Goal: Task Accomplishment & Management: Use online tool/utility

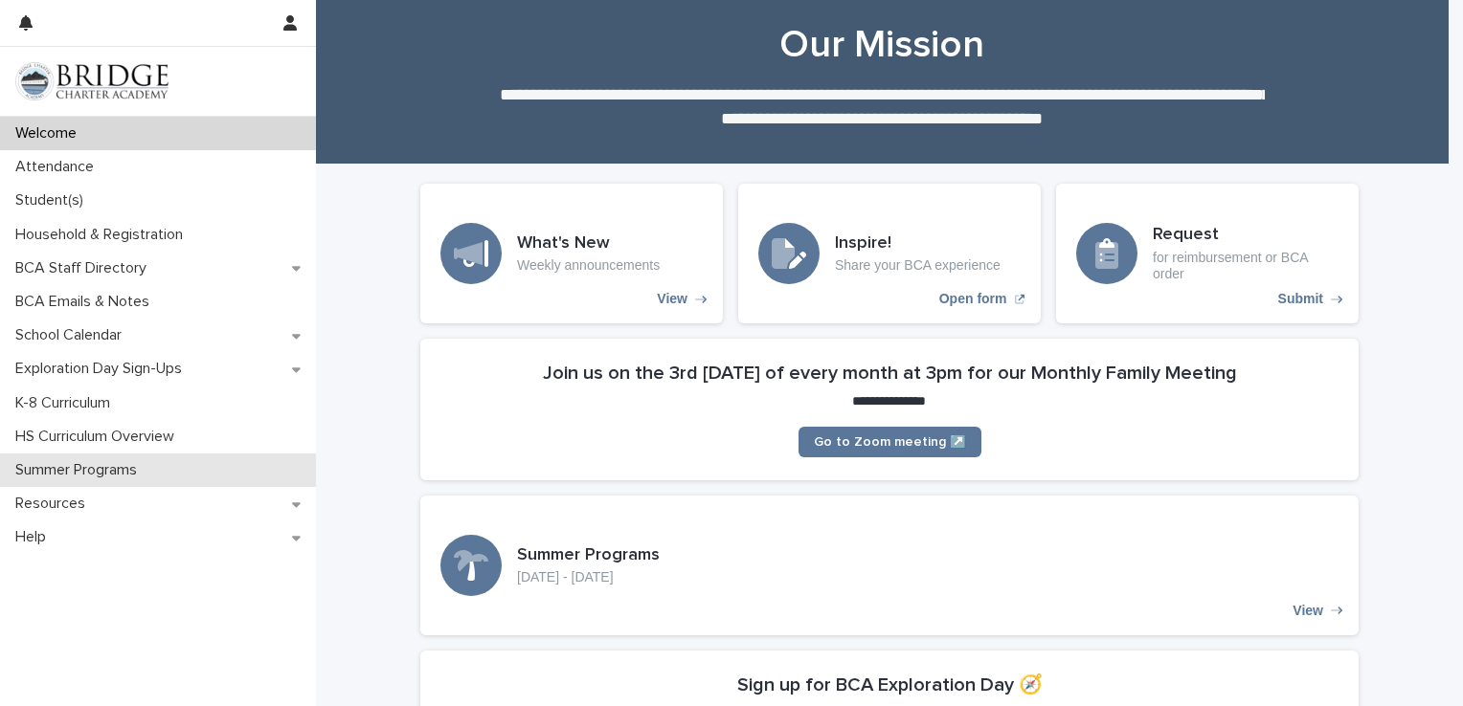
scroll to position [29, 0]
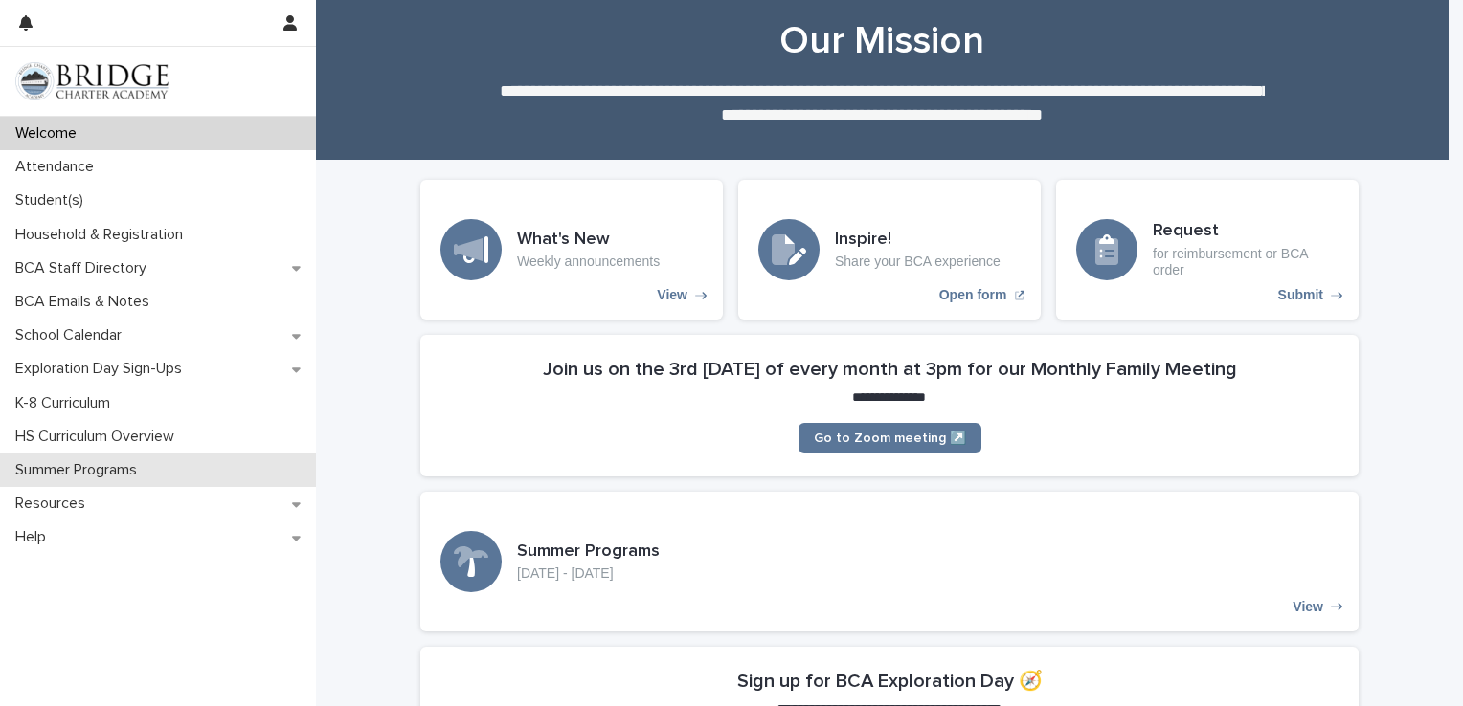
click at [119, 479] on p "Summer Programs" at bounding box center [80, 470] width 145 height 18
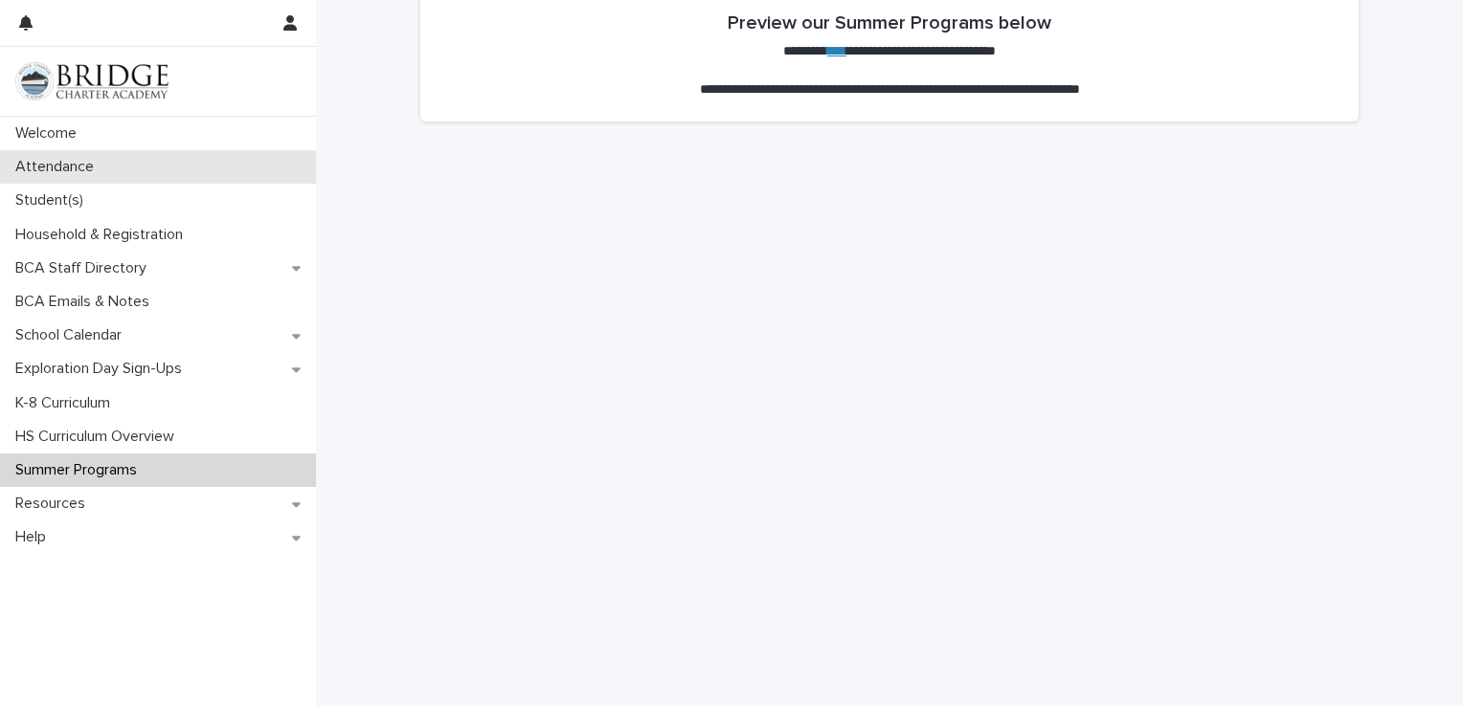
click at [185, 169] on div "Attendance" at bounding box center [158, 167] width 316 height 34
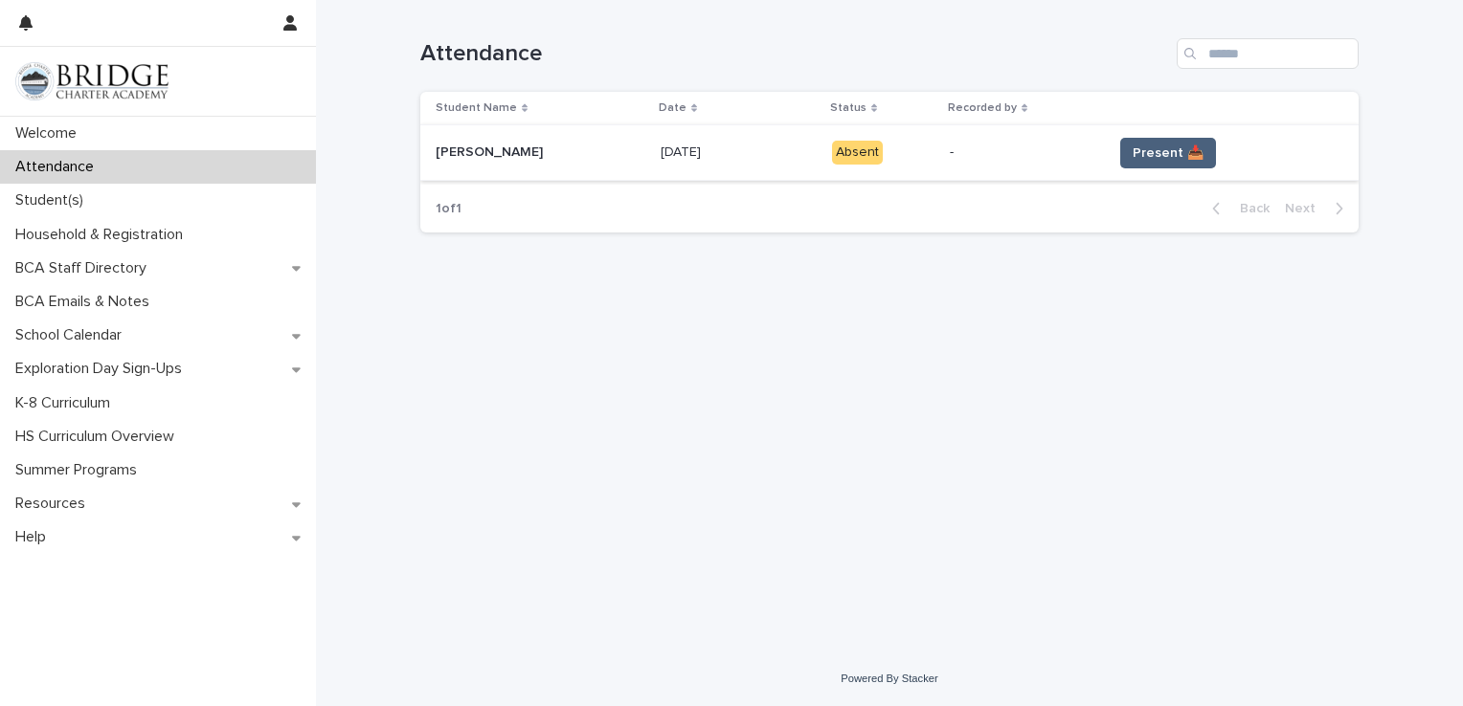
click at [1188, 147] on span "Present 📥" at bounding box center [1167, 153] width 71 height 19
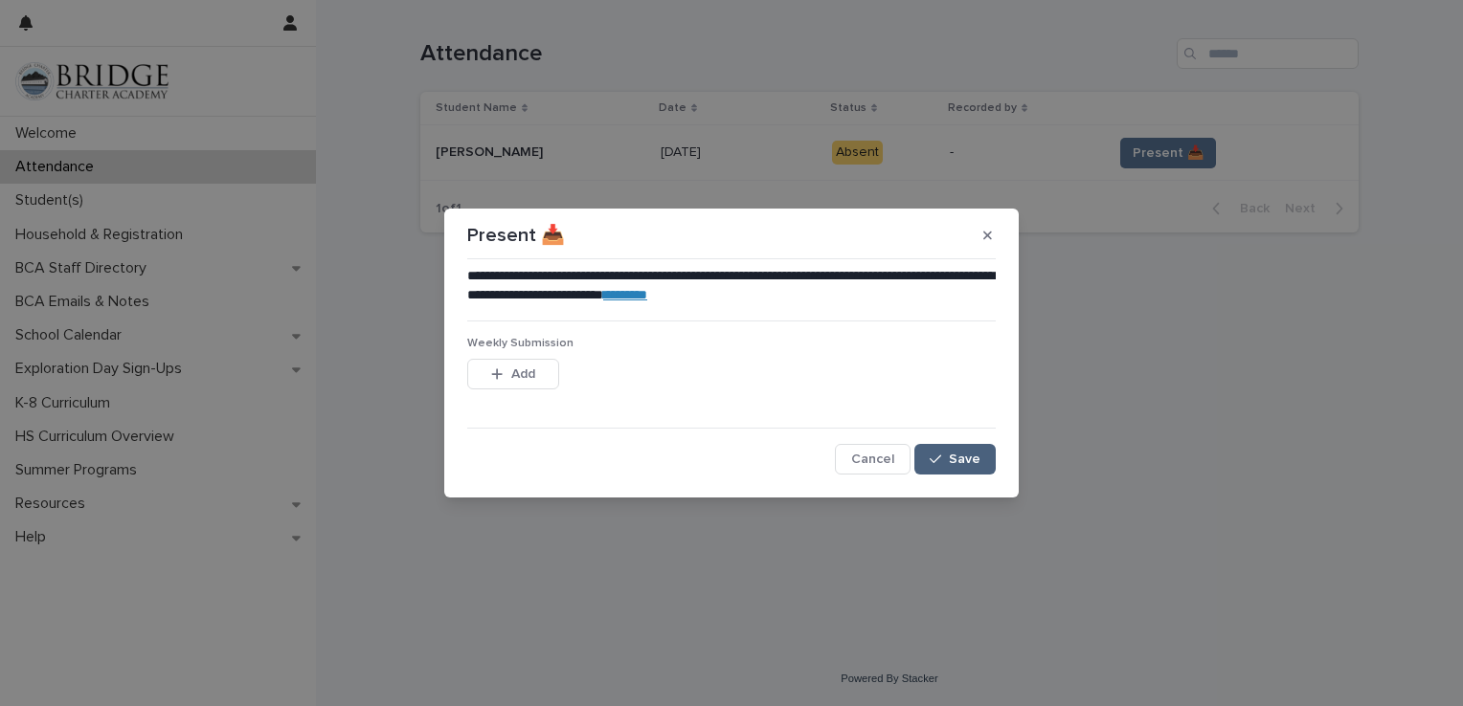
click at [941, 461] on icon "button" at bounding box center [934, 459] width 11 height 13
